Goal: Information Seeking & Learning: Learn about a topic

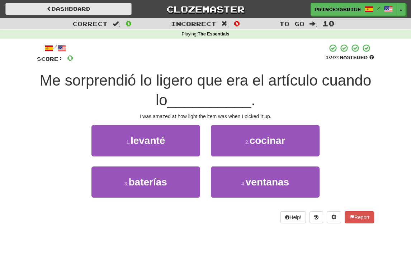
click at [81, 8] on link "Dashboard" at bounding box center [68, 9] width 126 height 12
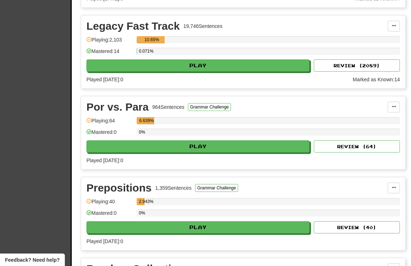
scroll to position [419, 0]
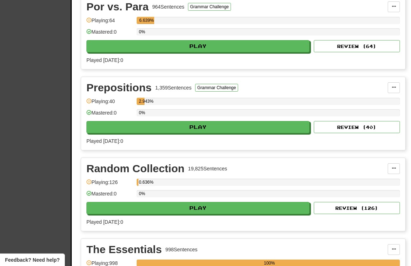
select select "**"
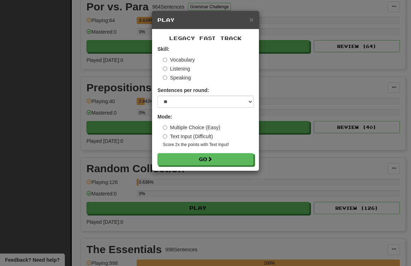
click at [181, 72] on label "Listening" at bounding box center [176, 68] width 27 height 7
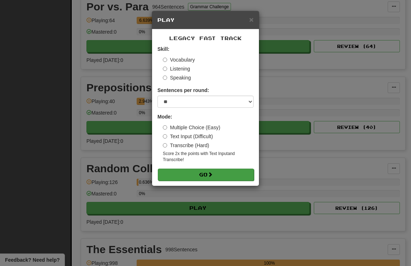
click at [198, 181] on button "Go" at bounding box center [206, 175] width 96 height 12
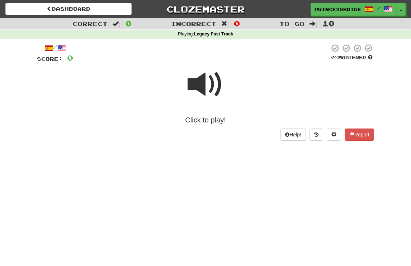
click at [197, 92] on span at bounding box center [206, 85] width 36 height 36
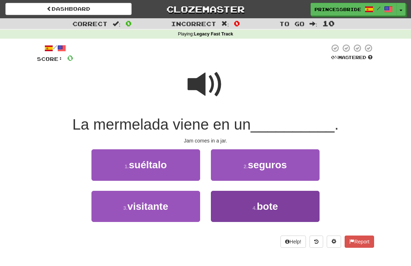
click at [229, 212] on button "4 . bote" at bounding box center [265, 206] width 109 height 31
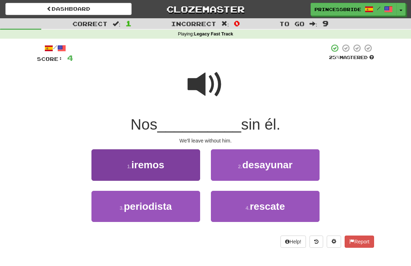
click at [182, 171] on button "1 . iremos" at bounding box center [145, 165] width 109 height 31
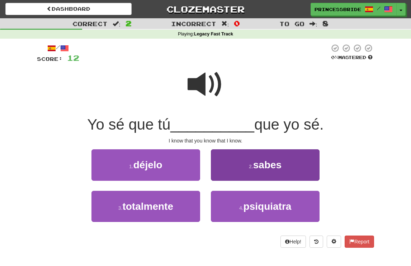
click at [228, 176] on button "2 . sabes" at bounding box center [265, 165] width 109 height 31
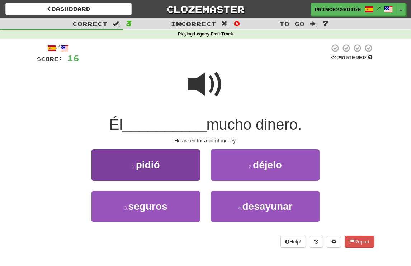
click at [162, 175] on button "1 . pidió" at bounding box center [145, 165] width 109 height 31
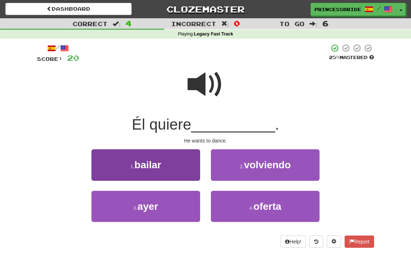
click at [127, 169] on button "1 . bailar" at bounding box center [145, 165] width 109 height 31
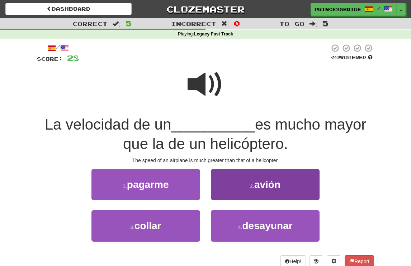
click at [231, 200] on button "2 . avión" at bounding box center [265, 184] width 109 height 31
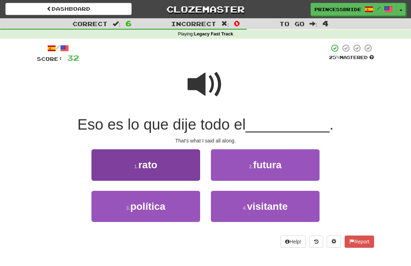
click at [178, 177] on button "1 . rato" at bounding box center [145, 165] width 109 height 31
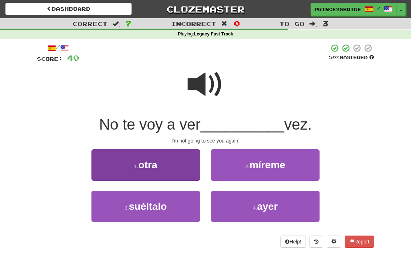
click at [114, 169] on button "1 . otra" at bounding box center [145, 165] width 109 height 31
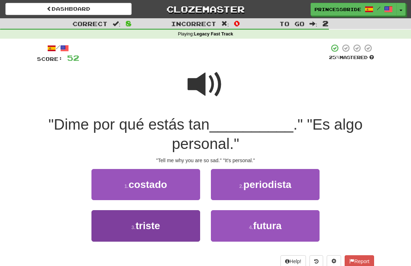
click at [100, 242] on button "3 . triste" at bounding box center [145, 226] width 109 height 31
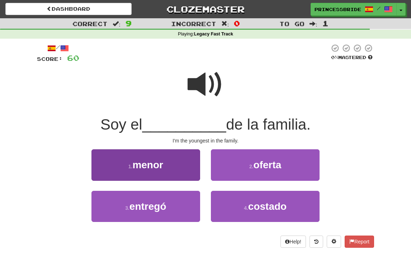
click at [115, 176] on button "1 . menor" at bounding box center [145, 165] width 109 height 31
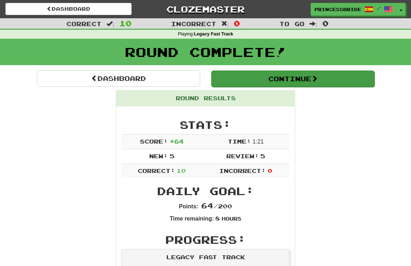
click at [286, 83] on button "Continue" at bounding box center [292, 79] width 163 height 16
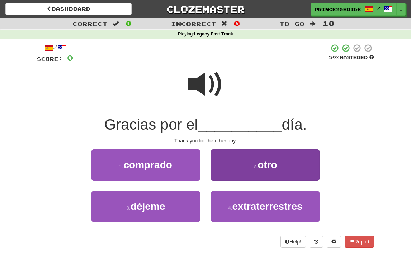
click at [225, 180] on button "2 . otro" at bounding box center [265, 165] width 109 height 31
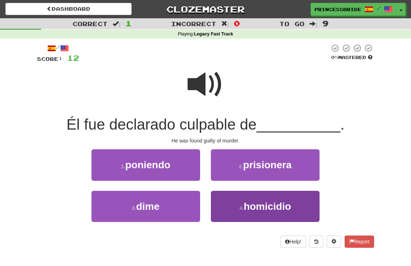
click at [221, 218] on button "4 . homicidio" at bounding box center [265, 206] width 109 height 31
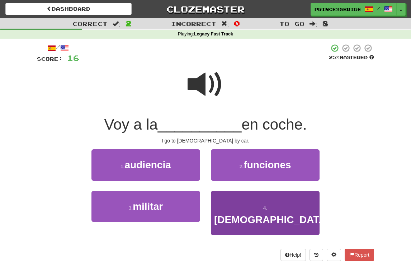
click at [228, 218] on button "4 . iglesia" at bounding box center [265, 213] width 109 height 45
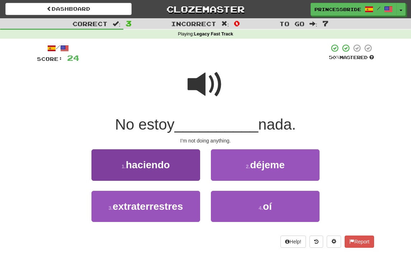
click at [115, 181] on button "1 . haciendo" at bounding box center [145, 165] width 109 height 31
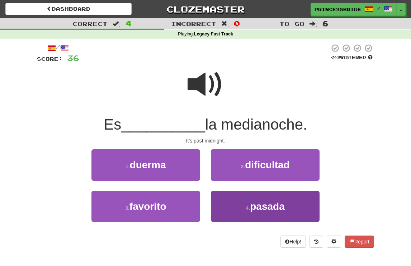
click at [229, 213] on button "4 . pasada" at bounding box center [265, 206] width 109 height 31
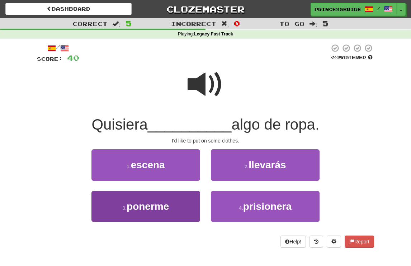
click at [180, 216] on button "3 . ponerme" at bounding box center [145, 206] width 109 height 31
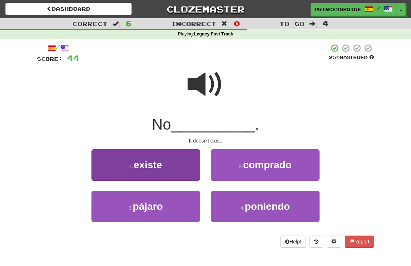
click at [107, 168] on button "1 . existe" at bounding box center [145, 165] width 109 height 31
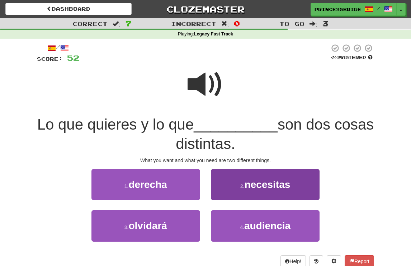
click at [223, 195] on button "2 . necesitas" at bounding box center [265, 184] width 109 height 31
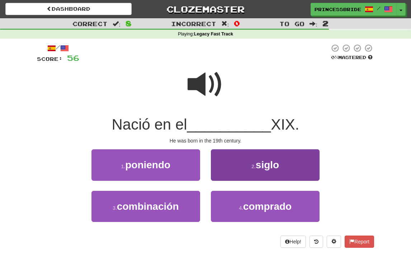
click at [225, 179] on button "2 . siglo" at bounding box center [265, 165] width 109 height 31
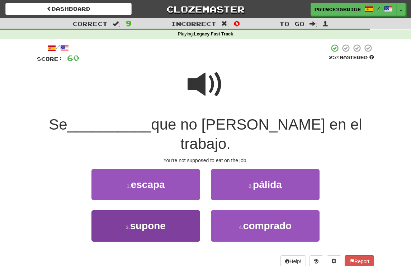
click at [108, 214] on button "3 . supone" at bounding box center [145, 226] width 109 height 31
